Goal: Use online tool/utility: Utilize a website feature to perform a specific function

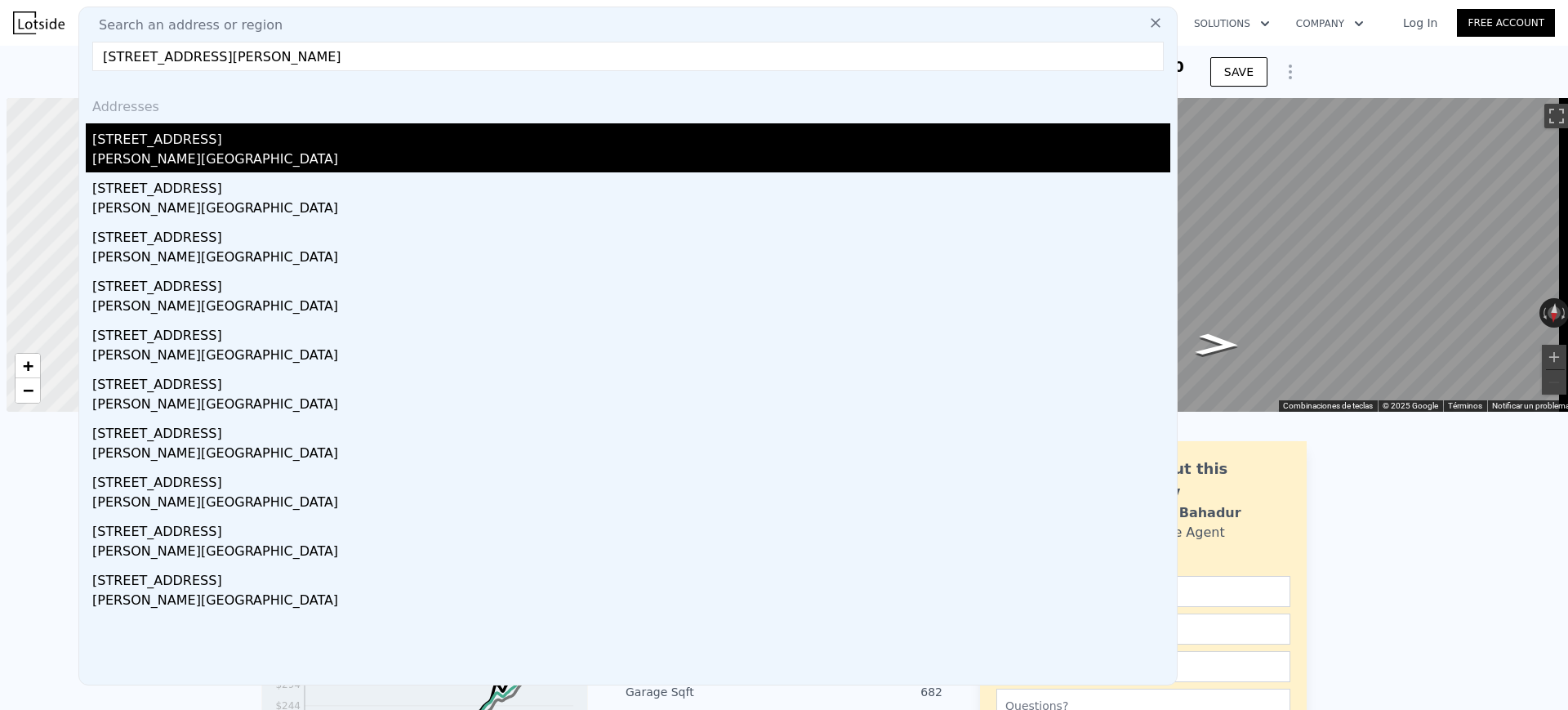
scroll to position [0, 6]
type input "[STREET_ADDRESS][PERSON_NAME]"
click at [370, 149] on div "[PERSON_NAME][GEOGRAPHIC_DATA]" at bounding box center [631, 161] width 1078 height 23
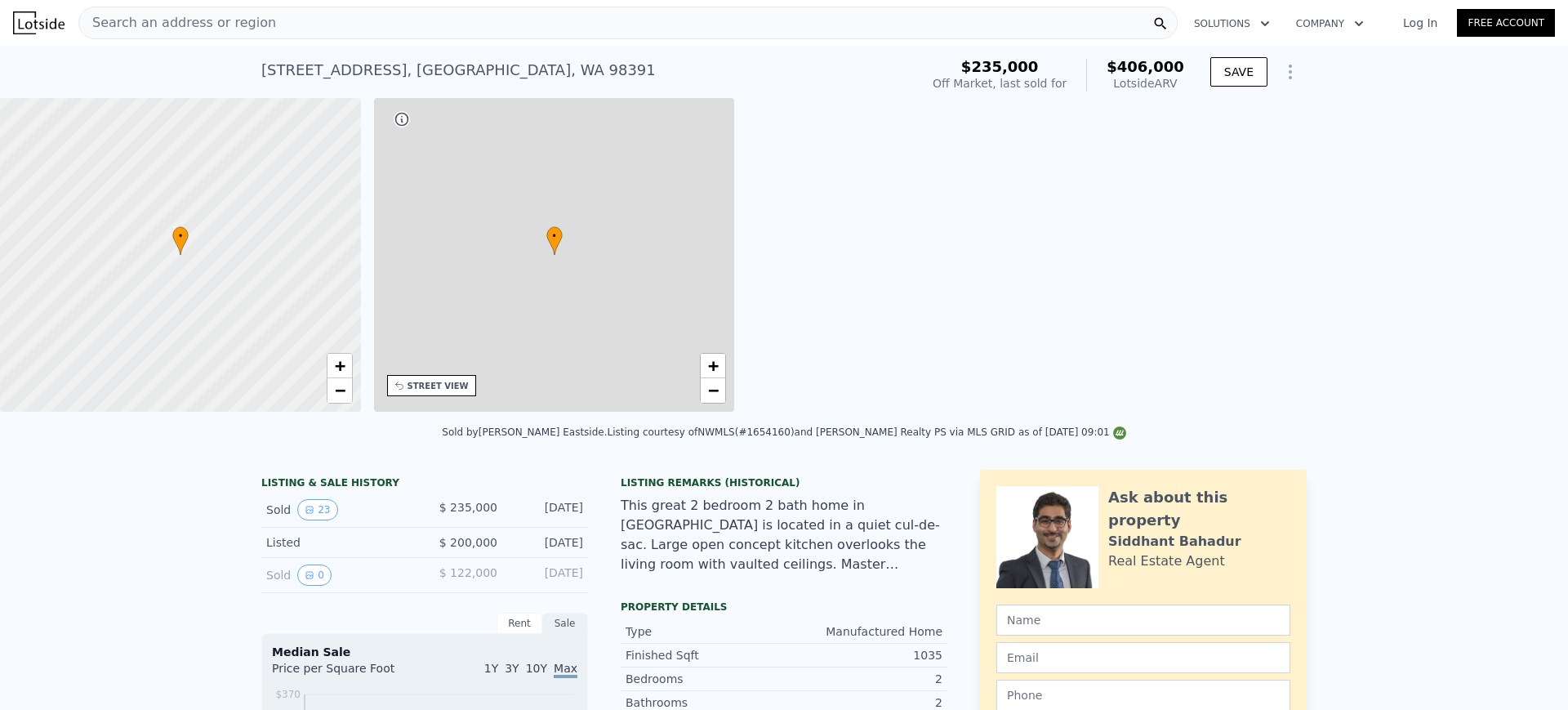
type input "2"
type input "3"
type input "1"
type input "2"
type input "784"
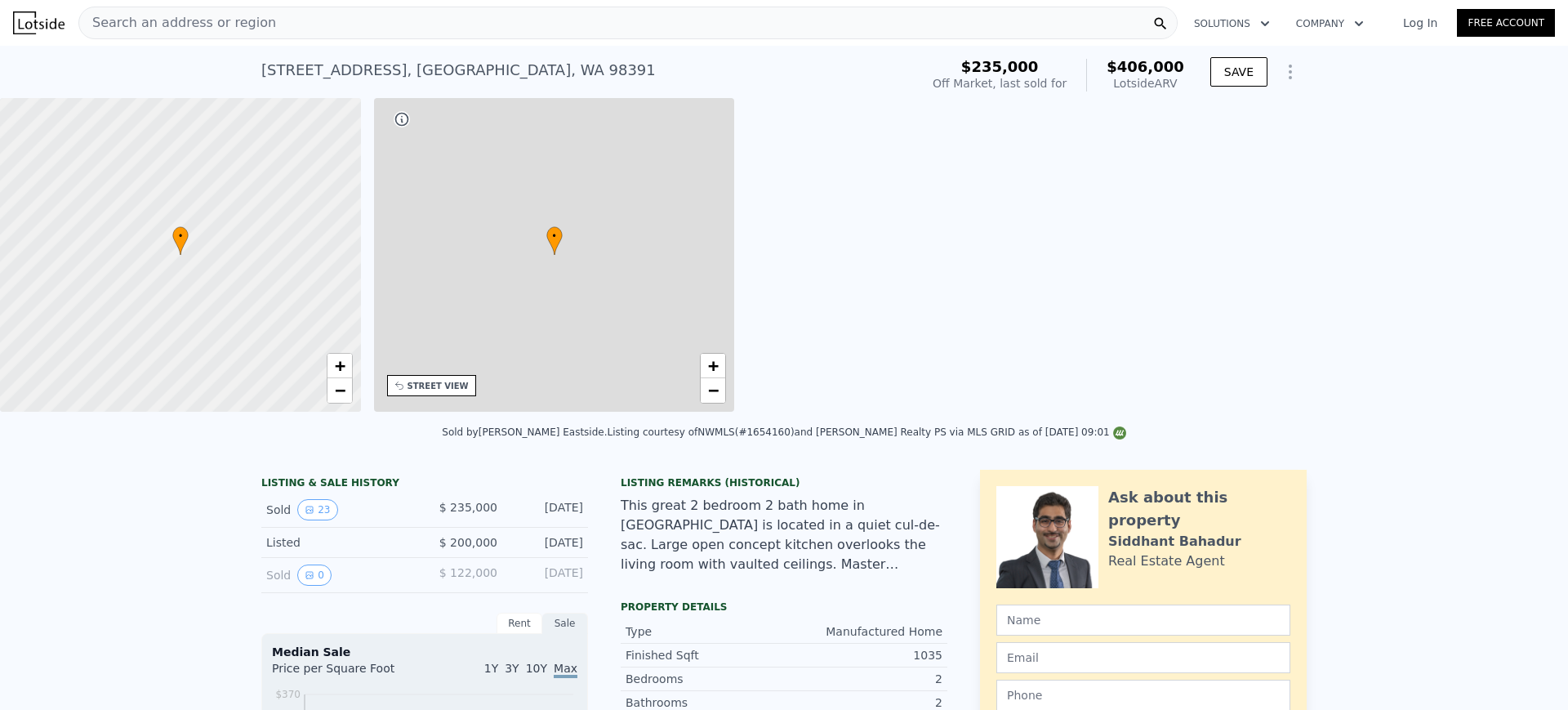
type input "1404"
type input "7040"
type input "8829"
type input "$ 406,000"
type input "4"
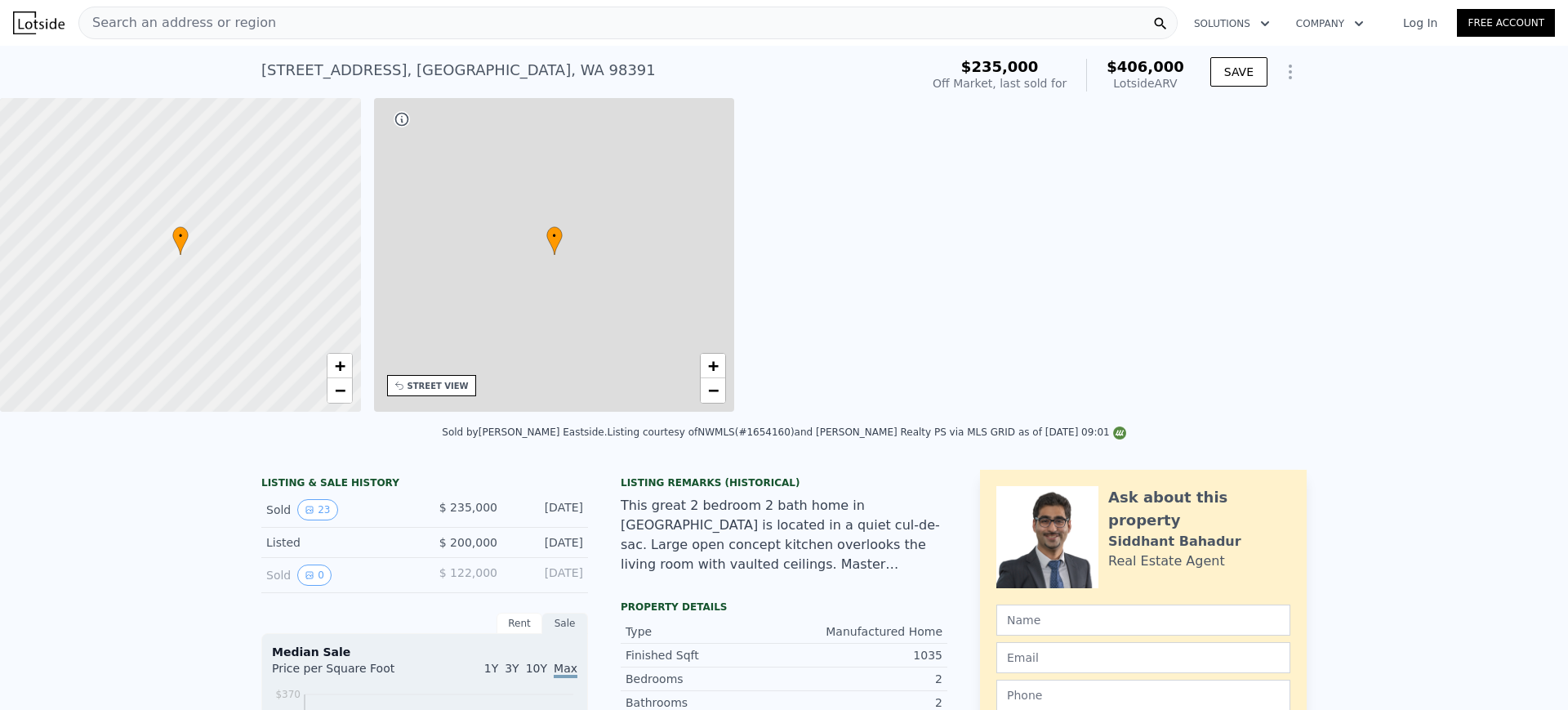
type input "$ 128,423"
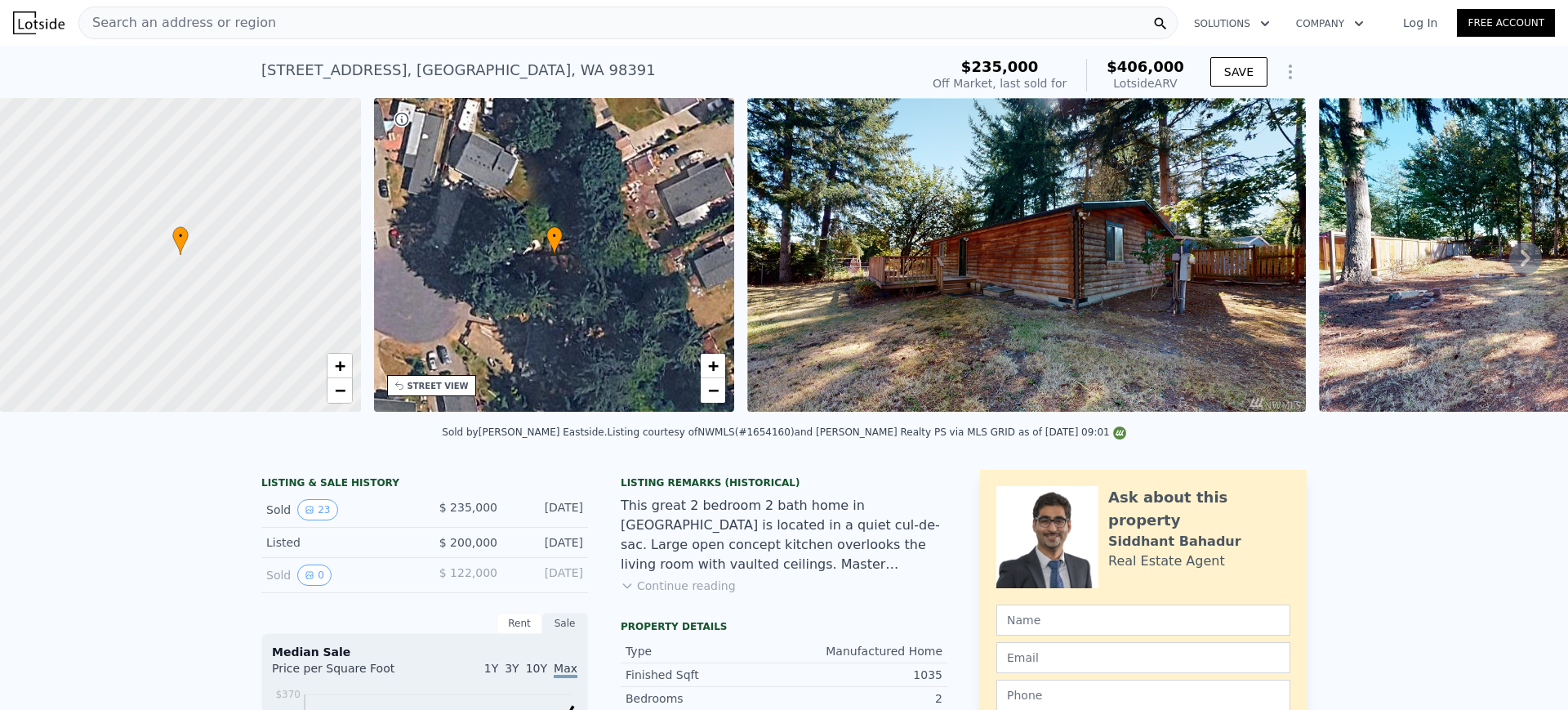
type input "$ 412,000"
type input "$ 133,999"
